Goal: Go to known website: Access a specific website the user already knows

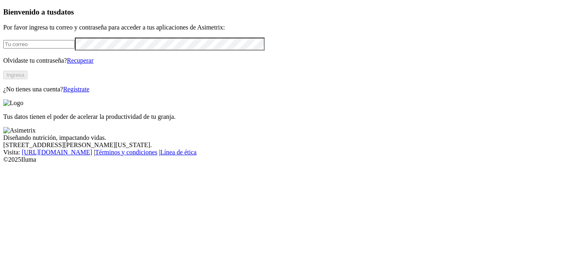
type input "[PERSON_NAME][EMAIL_ADDRESS][PERSON_NAME][DOMAIN_NAME]"
click at [28, 79] on button "Ingresa" at bounding box center [15, 75] width 24 height 9
